Goal: Navigation & Orientation: Understand site structure

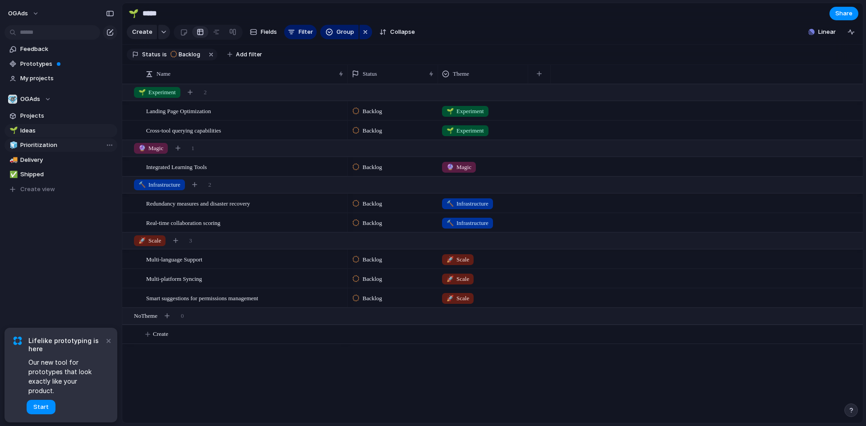
click at [27, 148] on span "Prioritization" at bounding box center [67, 145] width 94 height 9
type input "**********"
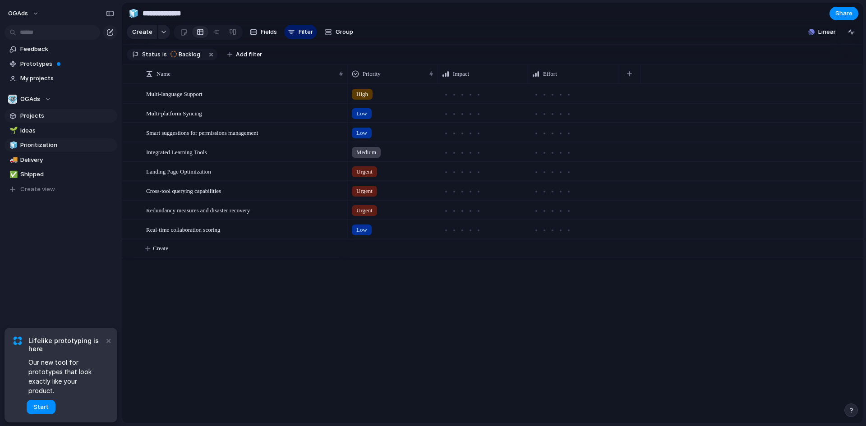
click at [45, 118] on span "Projects" at bounding box center [67, 115] width 94 height 9
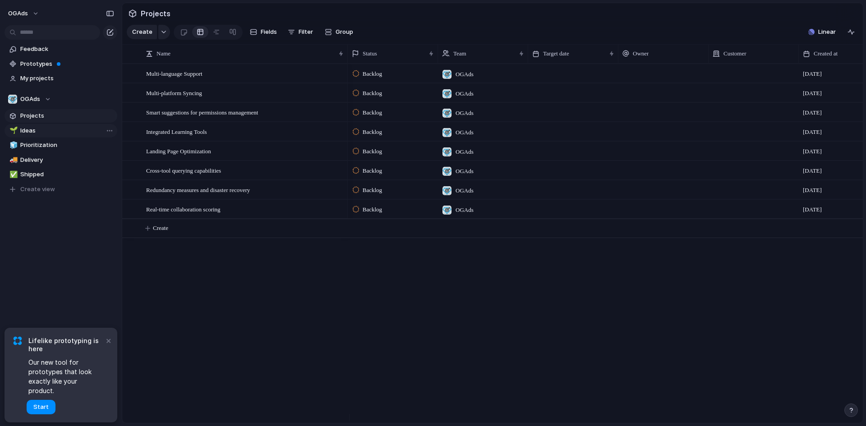
click at [35, 132] on span "Ideas" at bounding box center [67, 130] width 94 height 9
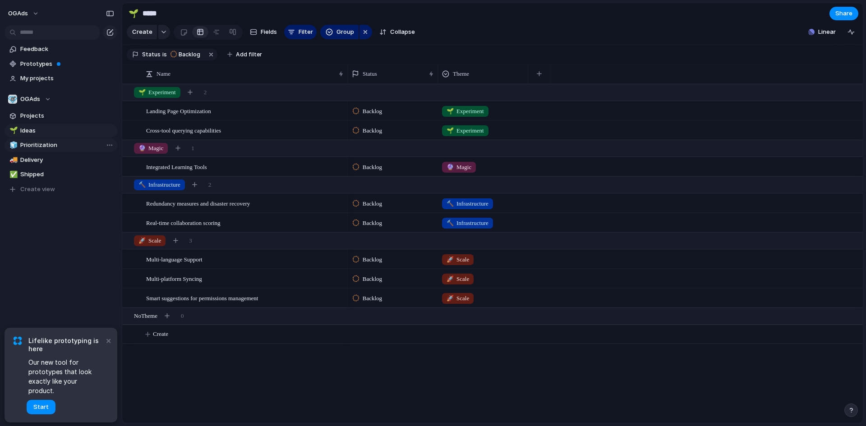
click at [38, 146] on span "Prioritization" at bounding box center [67, 145] width 94 height 9
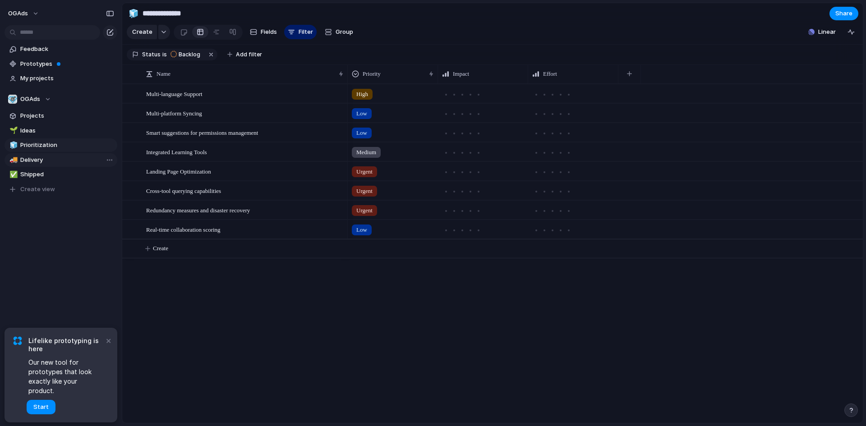
click at [37, 160] on span "Delivery" at bounding box center [67, 160] width 94 height 9
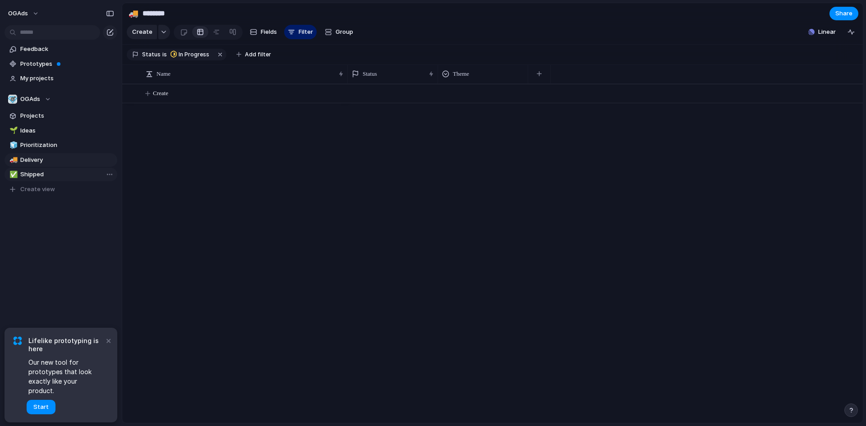
click at [37, 175] on span "Shipped" at bounding box center [67, 174] width 94 height 9
type input "*******"
click at [106, 346] on button "×" at bounding box center [108, 340] width 11 height 11
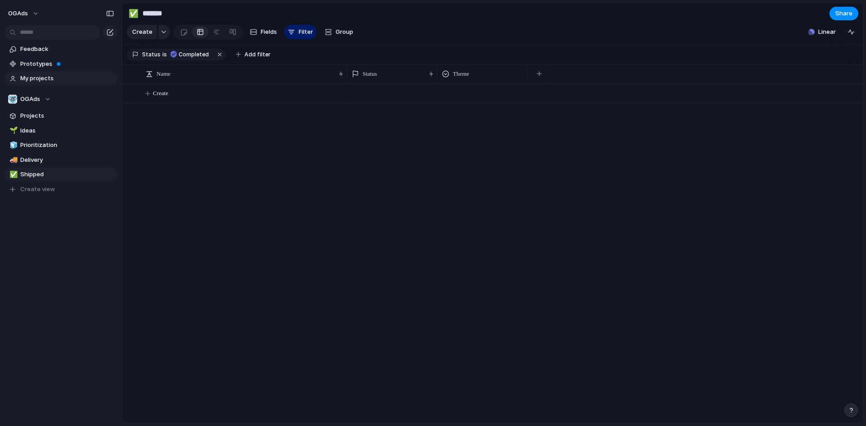
click at [42, 77] on span "My projects" at bounding box center [67, 78] width 94 height 9
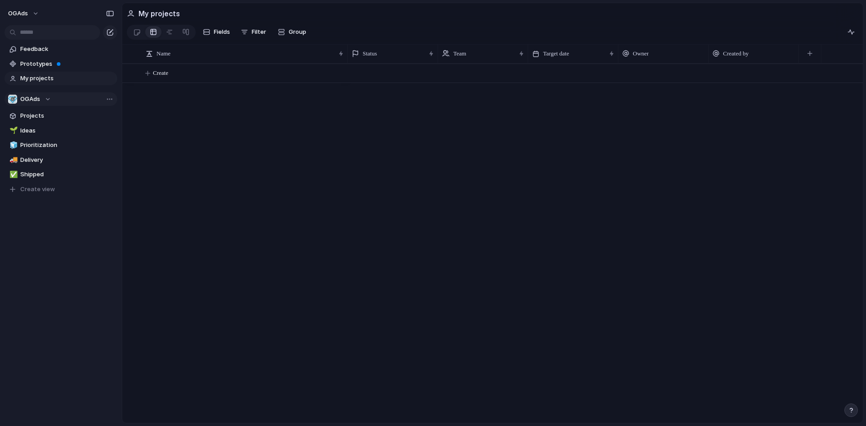
click at [31, 99] on span "OGAds" at bounding box center [30, 99] width 20 height 9
click at [34, 163] on div "OGAds Create new team" at bounding box center [433, 213] width 866 height 426
click at [35, 165] on link "🚚 Delivery" at bounding box center [61, 160] width 113 height 14
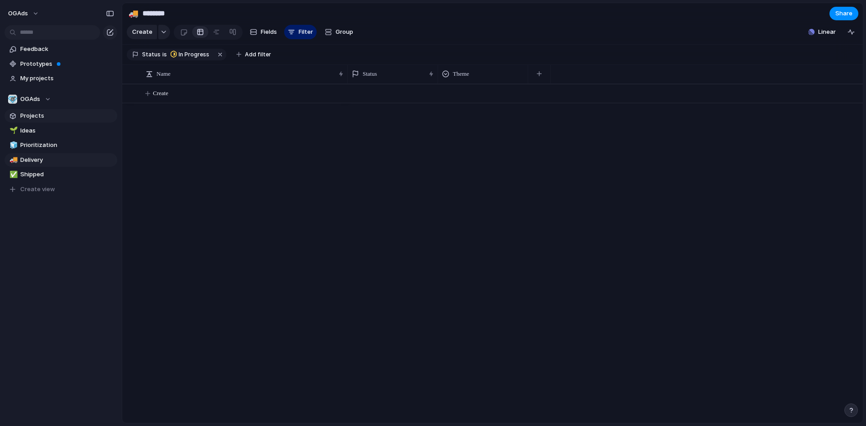
click at [33, 118] on span "Projects" at bounding box center [67, 115] width 94 height 9
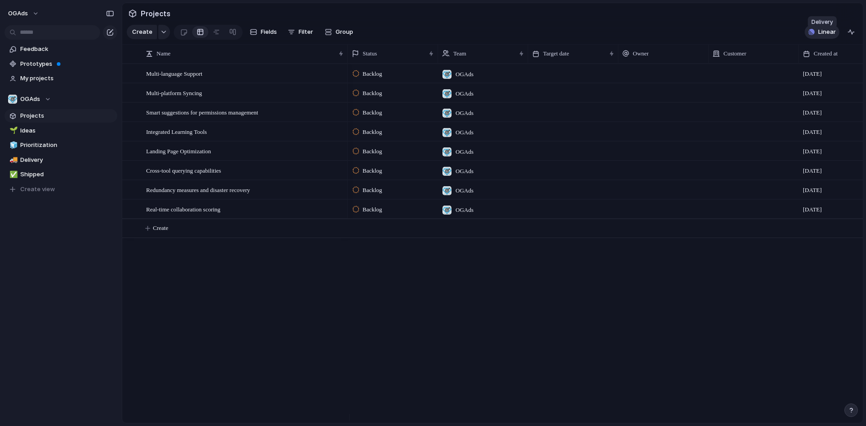
click at [813, 35] on div "button" at bounding box center [812, 32] width 6 height 6
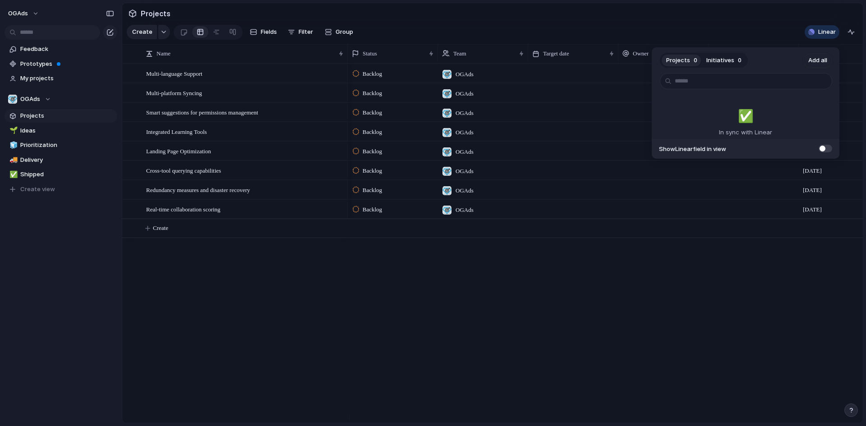
click at [823, 148] on span at bounding box center [826, 149] width 14 height 8
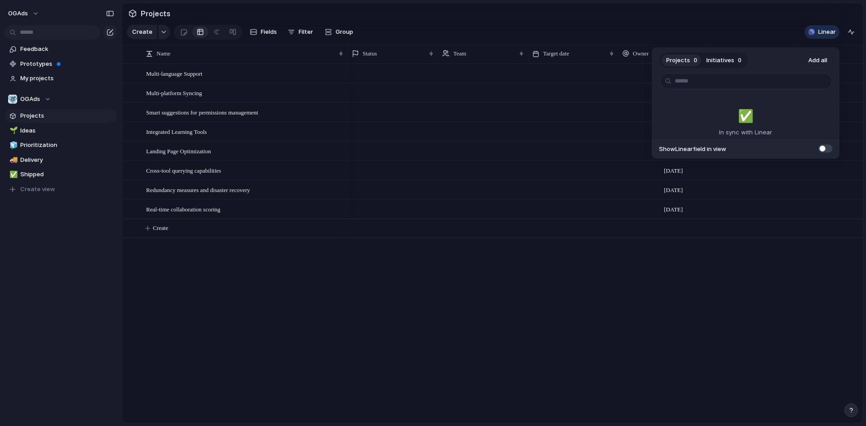
scroll to position [0, 139]
click at [823, 148] on span at bounding box center [826, 149] width 14 height 8
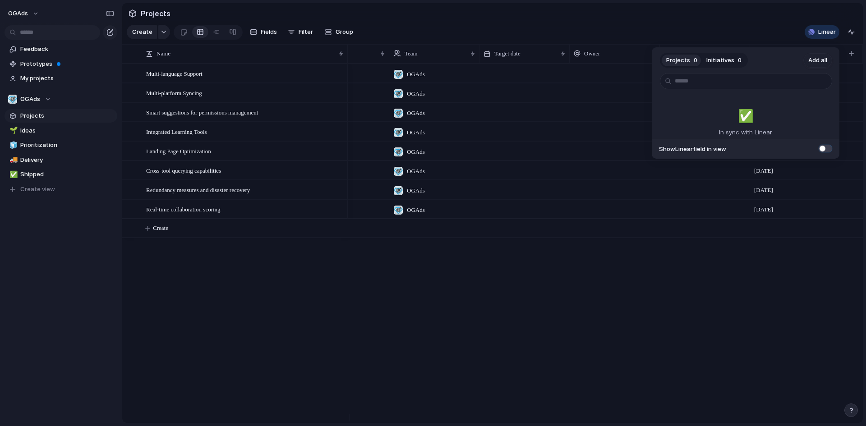
scroll to position [0, 49]
click at [823, 148] on span at bounding box center [826, 149] width 14 height 8
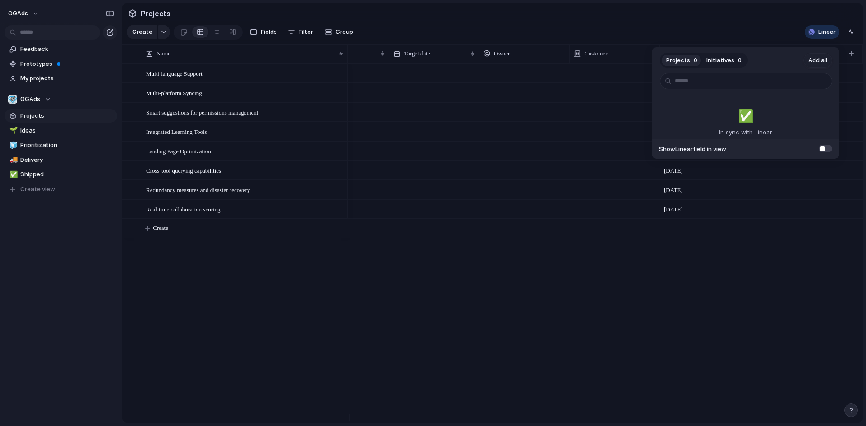
click at [823, 148] on span at bounding box center [826, 149] width 14 height 8
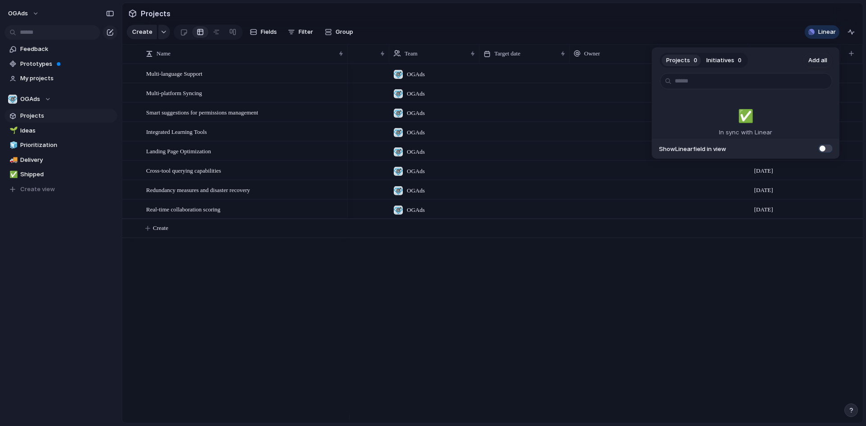
scroll to position [0, 49]
click at [823, 148] on span at bounding box center [826, 149] width 14 height 8
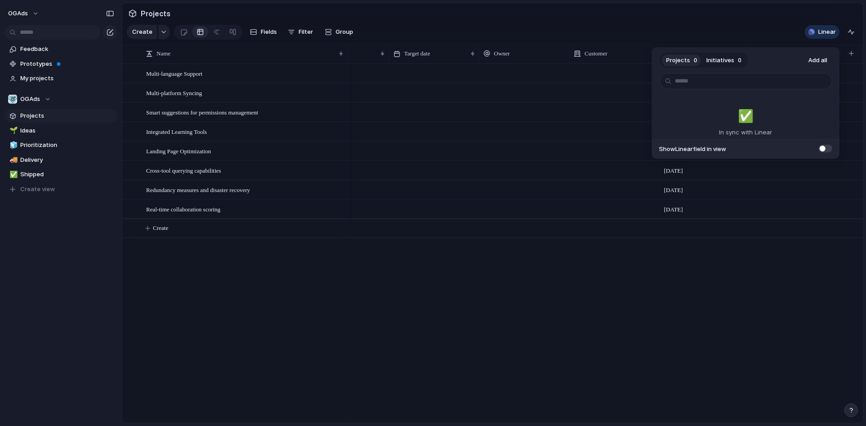
click at [823, 148] on span at bounding box center [826, 149] width 14 height 8
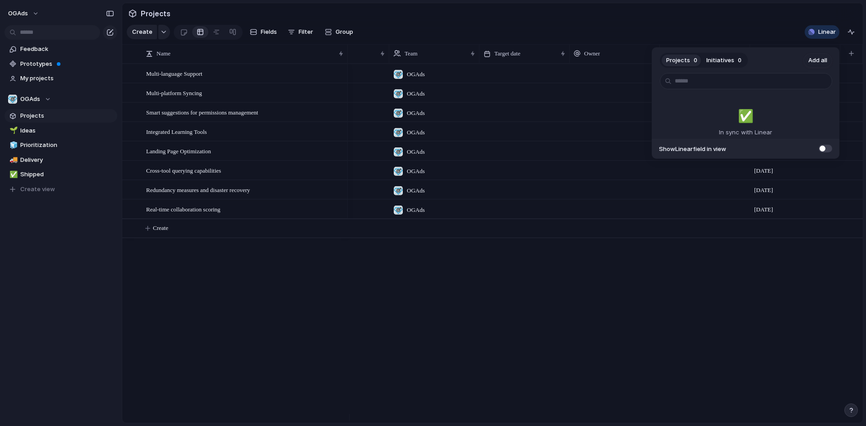
click at [823, 148] on span at bounding box center [826, 149] width 14 height 8
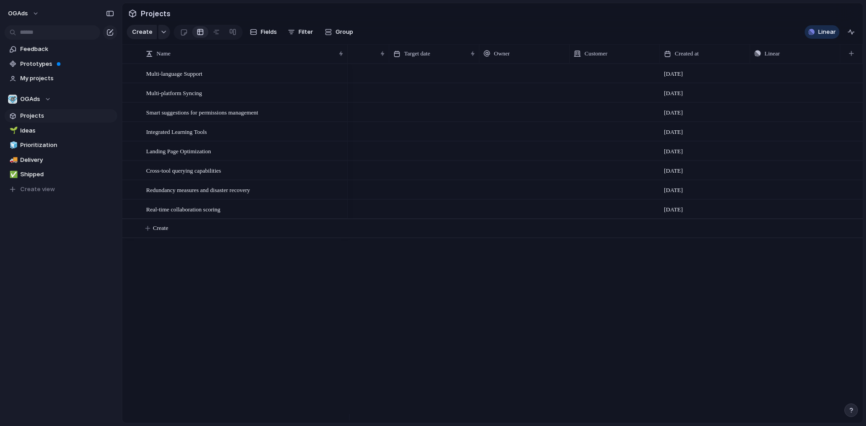
click at [649, 291] on div "Projects 0 Initiatives 0 Add all ✅️ In sync with Linear Show Linear field in vi…" at bounding box center [433, 213] width 866 height 426
